Goal: Download file/media

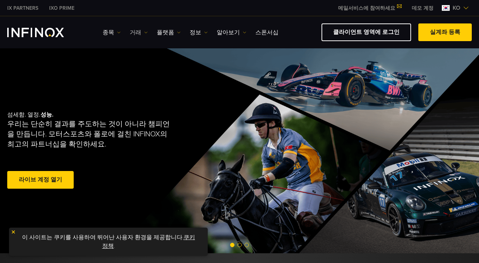
click at [144, 34] on img at bounding box center [146, 33] width 4 height 4
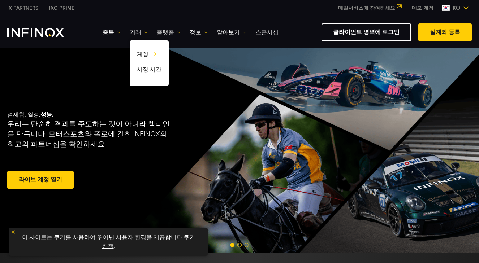
click at [177, 32] on img at bounding box center [179, 33] width 4 height 4
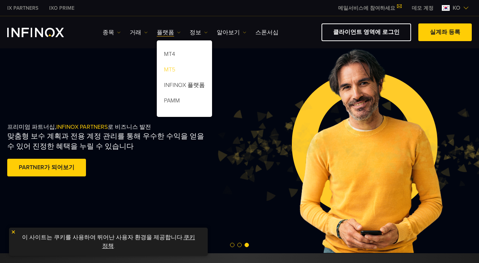
click at [164, 71] on link "MT5" at bounding box center [184, 71] width 55 height 16
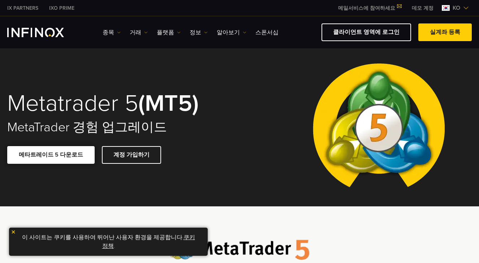
click at [60, 155] on link "메타트레이드 5 다운로드" at bounding box center [50, 155] width 87 height 18
